Goal: Navigation & Orientation: Understand site structure

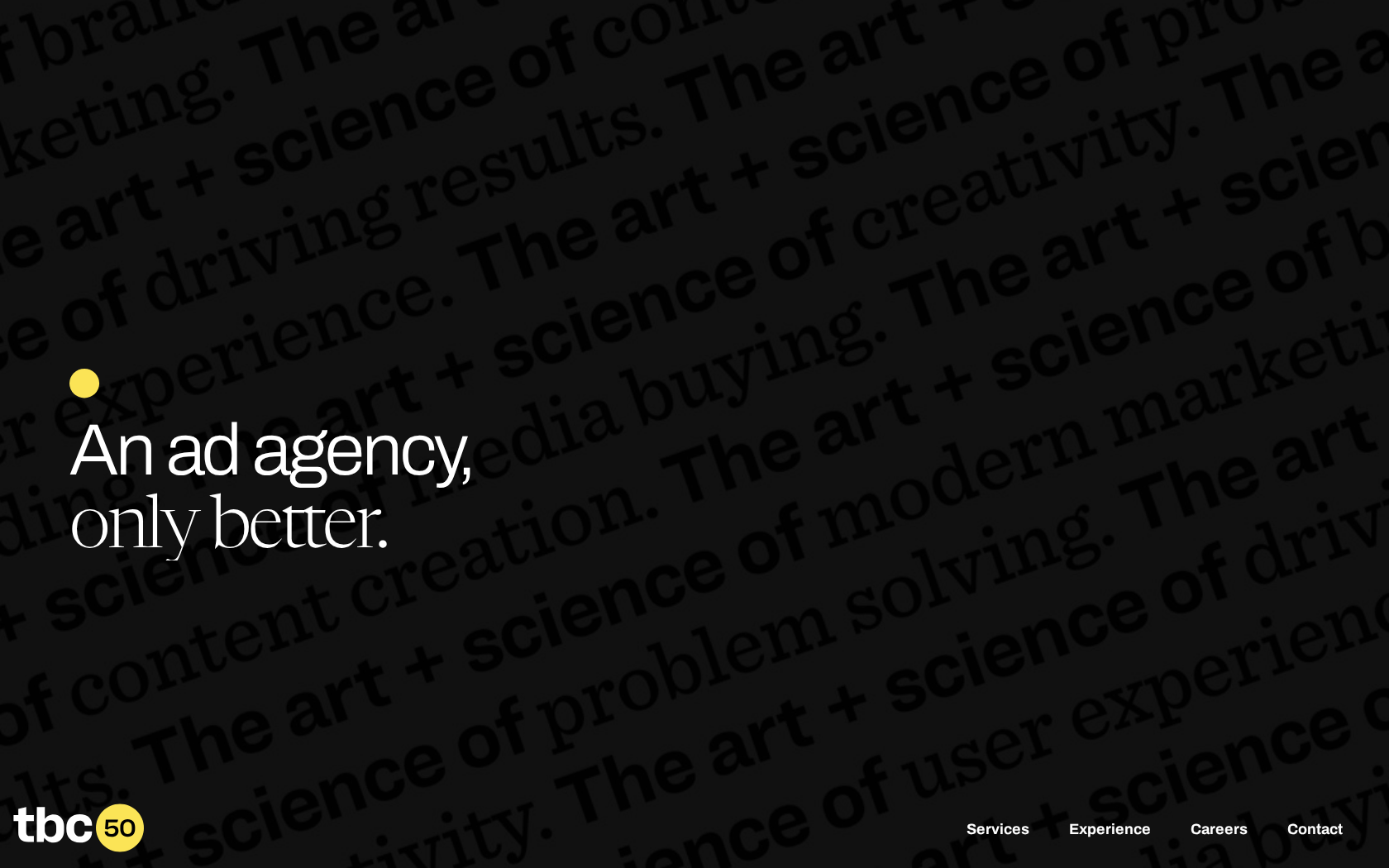
scroll to position [0, 77]
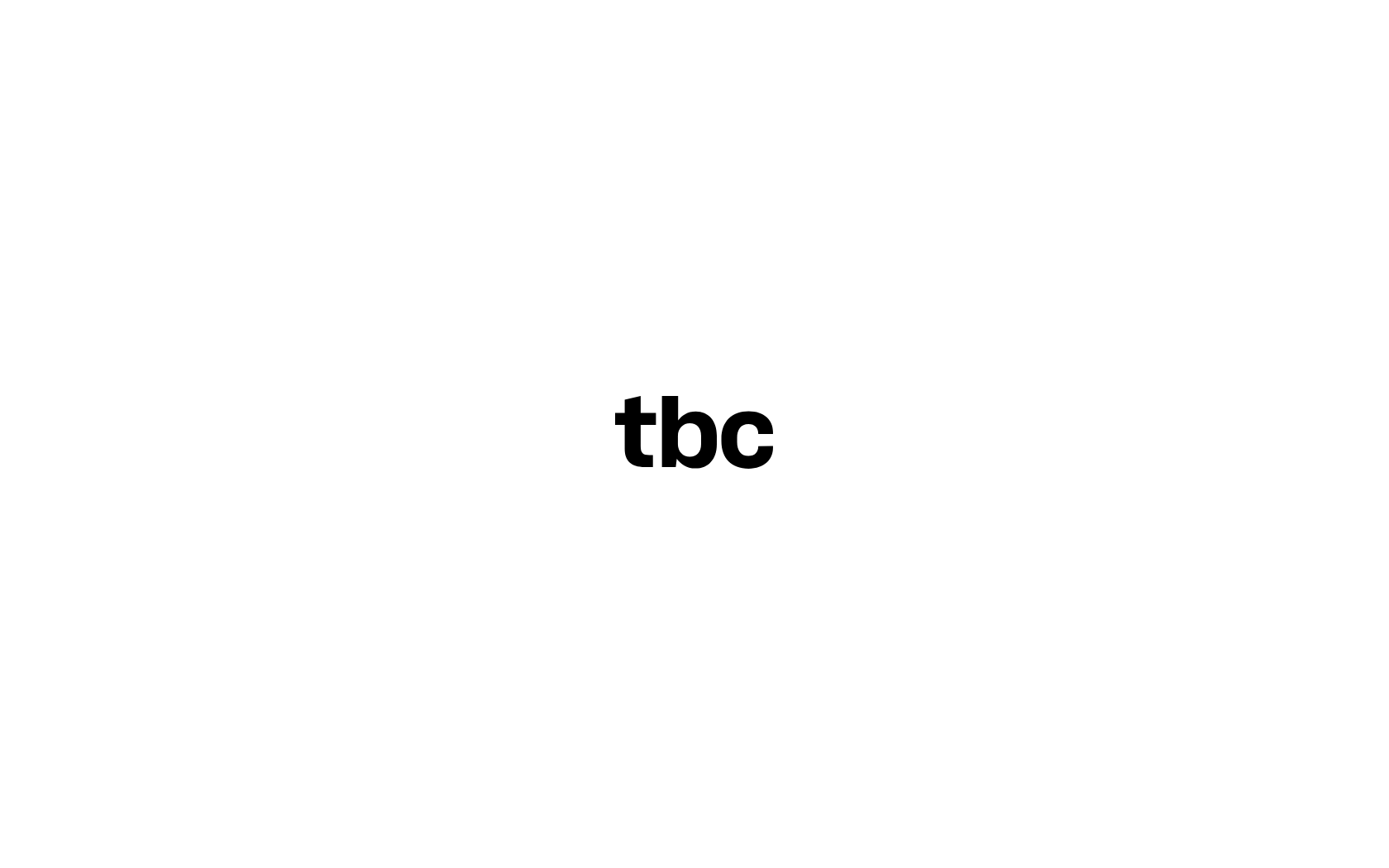
scroll to position [0, 77]
